Goal: Information Seeking & Learning: Learn about a topic

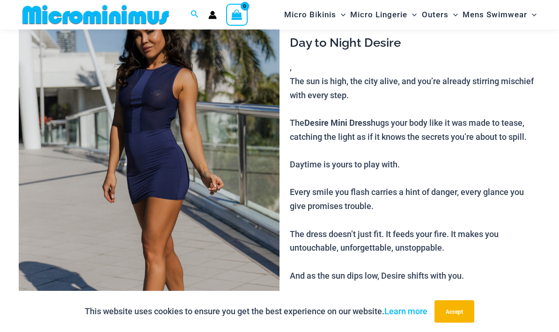
scroll to position [78, 0]
click at [139, 151] on img at bounding box center [149, 181] width 261 height 391
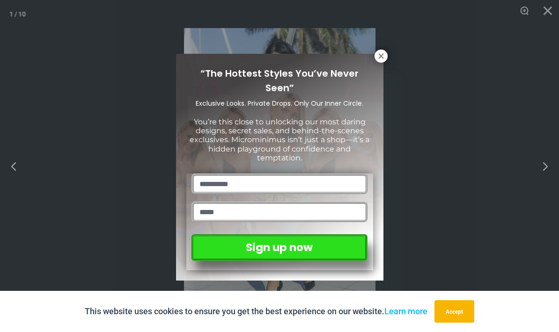
scroll to position [88, 0]
click at [381, 46] on div "“The Hottest Styles You’ve Never Seen” Exclusive Looks. Private Drops. Only Our…" at bounding box center [279, 166] width 559 height 332
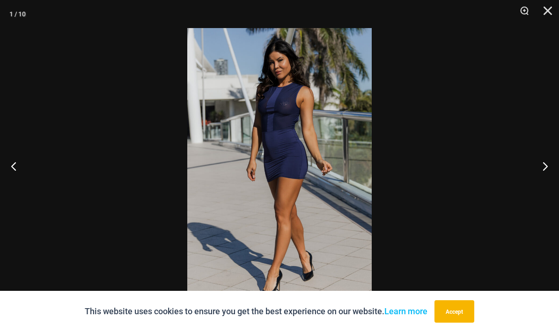
click at [402, 309] on link "Learn more" at bounding box center [405, 312] width 43 height 10
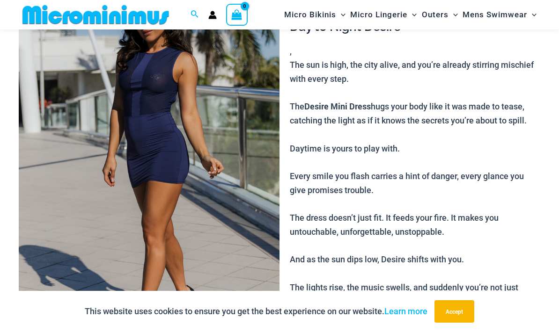
click at [137, 120] on img at bounding box center [149, 165] width 261 height 391
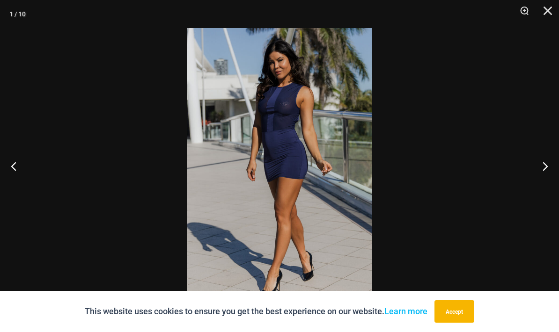
click at [321, 101] on img at bounding box center [279, 166] width 184 height 276
click at [326, 99] on img at bounding box center [279, 166] width 184 height 276
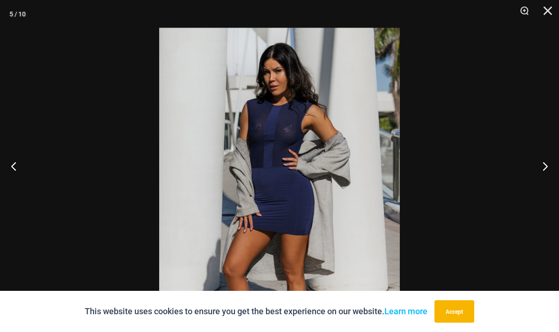
click at [428, 110] on div at bounding box center [279, 166] width 559 height 332
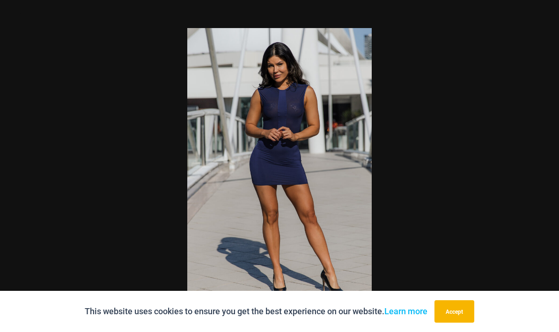
click at [433, 38] on div at bounding box center [279, 166] width 559 height 332
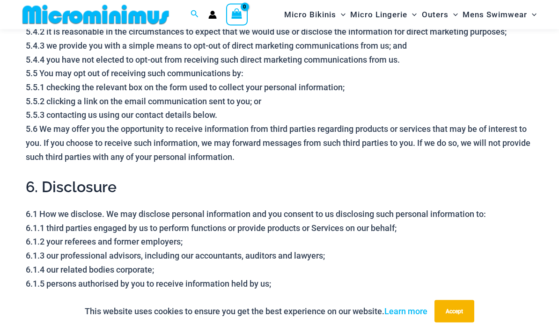
scroll to position [1214, 0]
